Goal: Navigation & Orientation: Find specific page/section

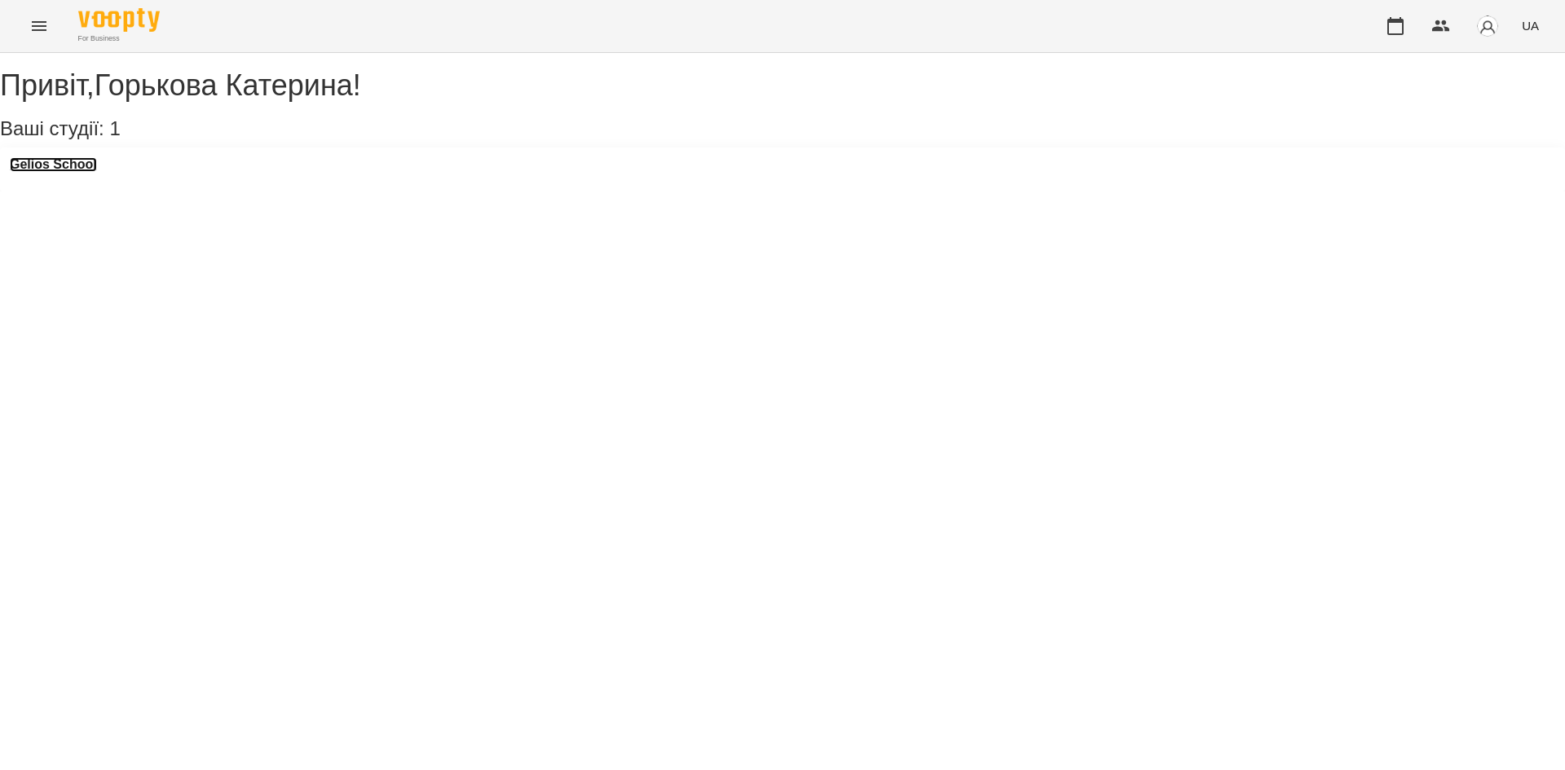
click at [97, 172] on h3 "Gelios School" at bounding box center [53, 164] width 87 height 15
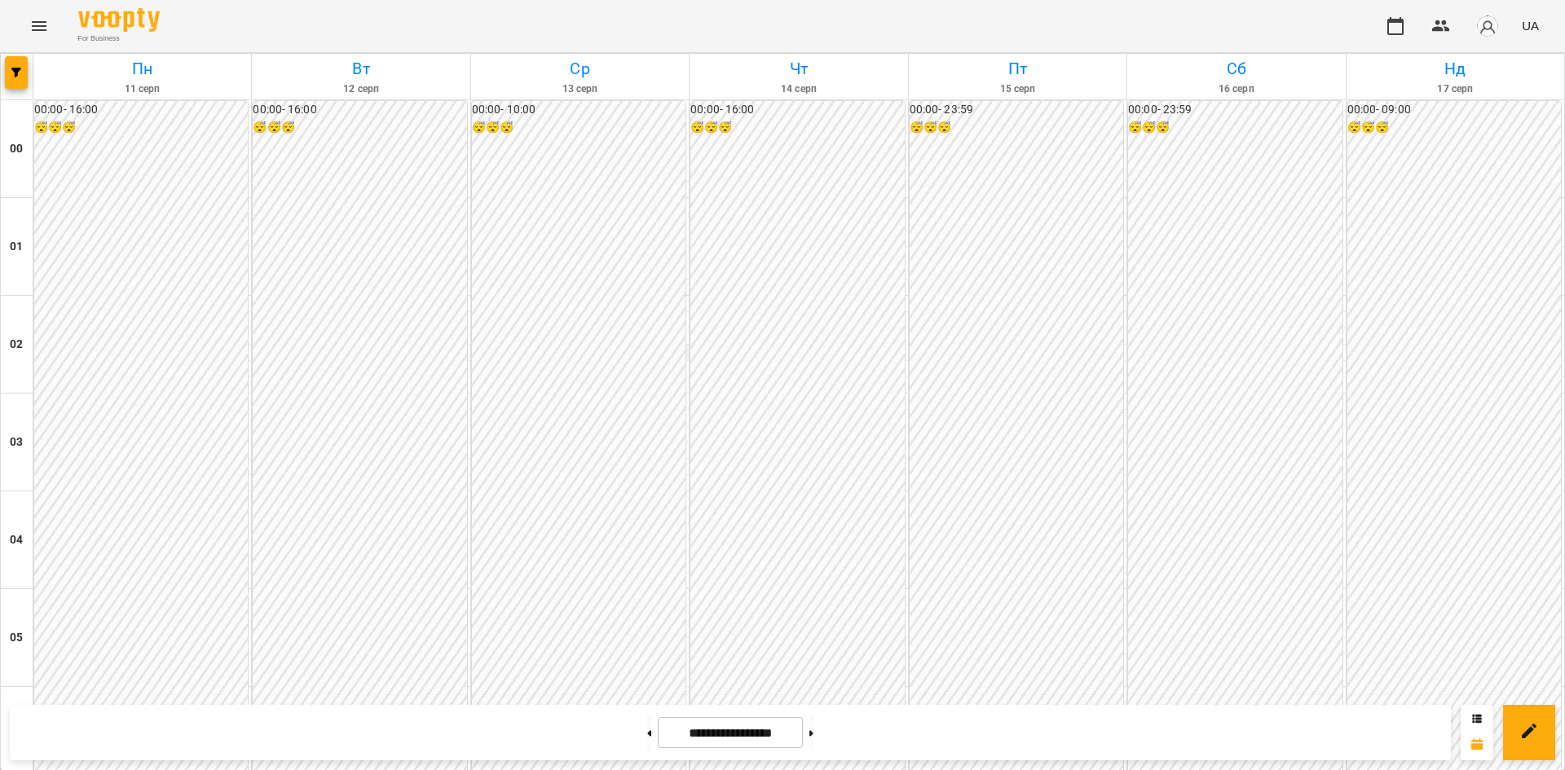
scroll to position [1516, 0]
click at [814, 733] on button at bounding box center [812, 733] width 4 height 36
click at [647, 738] on button at bounding box center [649, 733] width 4 height 36
type input "**********"
click at [39, 27] on icon "Menu" at bounding box center [39, 26] width 20 height 20
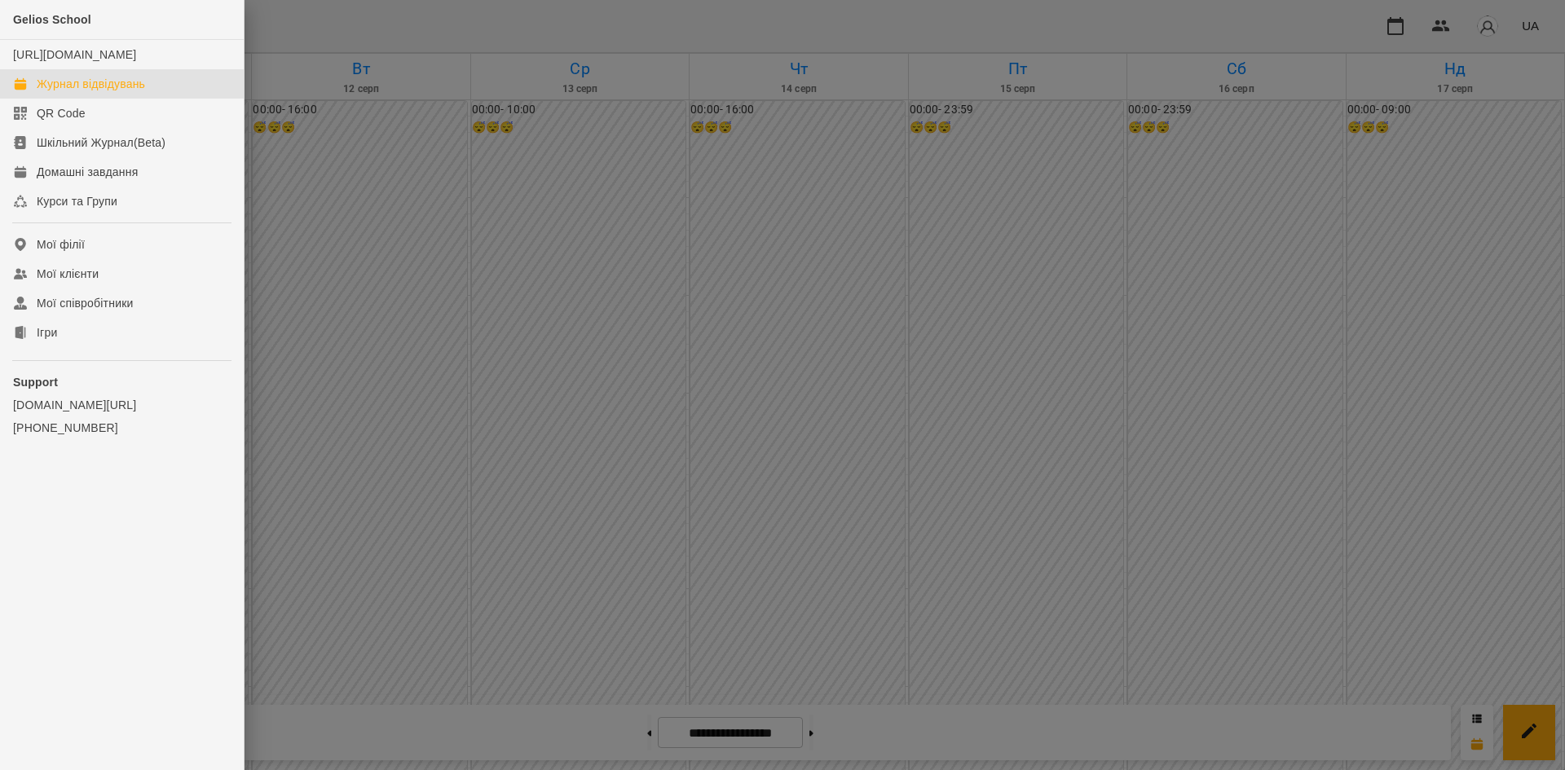
click at [369, 248] on div at bounding box center [782, 385] width 1565 height 770
